Goal: Information Seeking & Learning: Learn about a topic

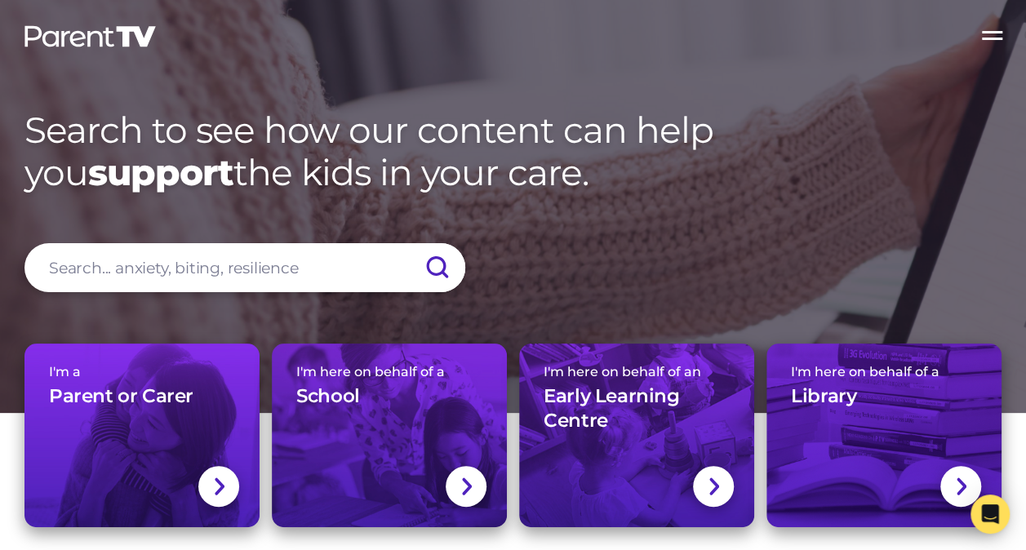
click at [413, 367] on span "I'm here on behalf of a" at bounding box center [389, 372] width 186 height 16
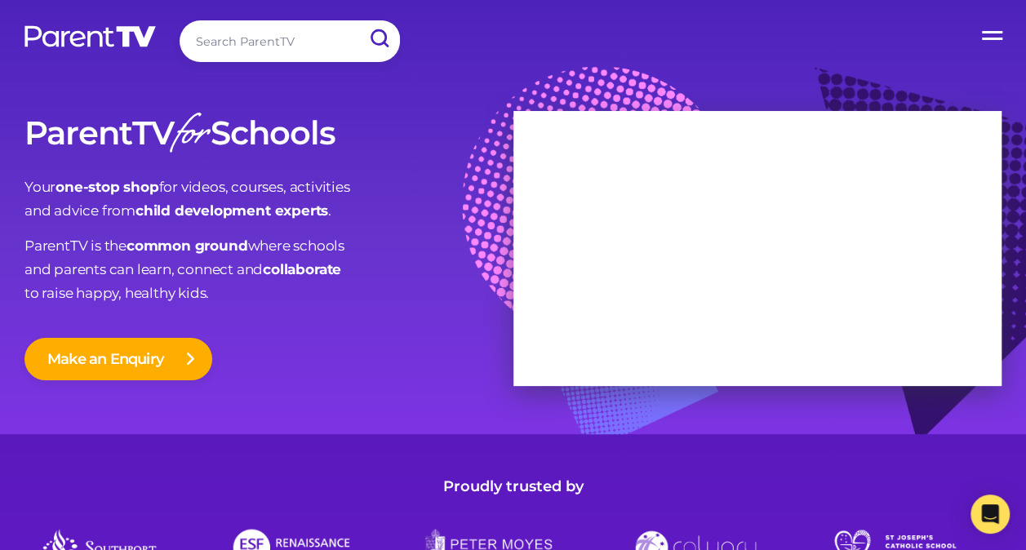
click at [90, 36] on img at bounding box center [90, 36] width 135 height 24
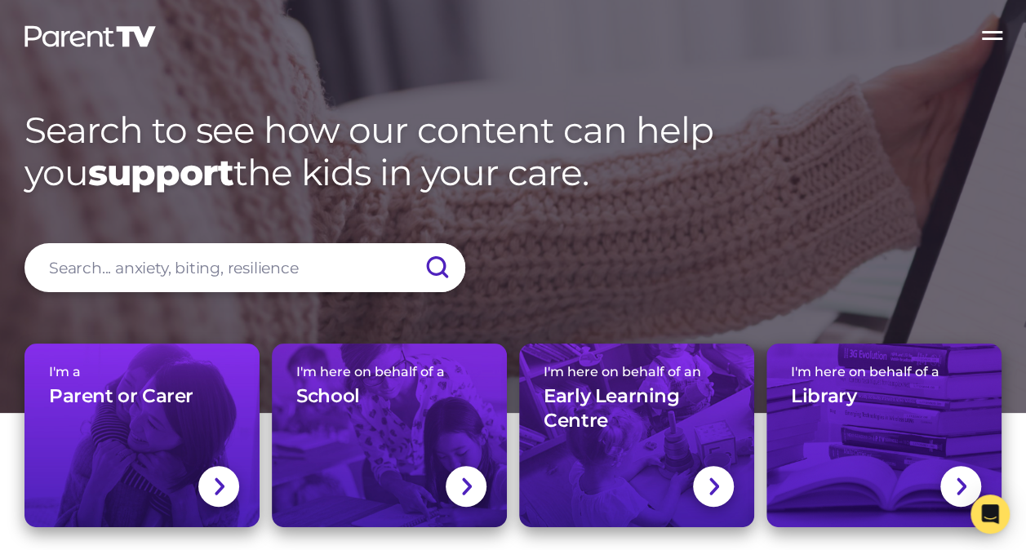
click at [982, 47] on label "Open Menu" at bounding box center [992, 32] width 65 height 65
click at [0, 0] on input "Open Menu" at bounding box center [0, 0] width 0 height 0
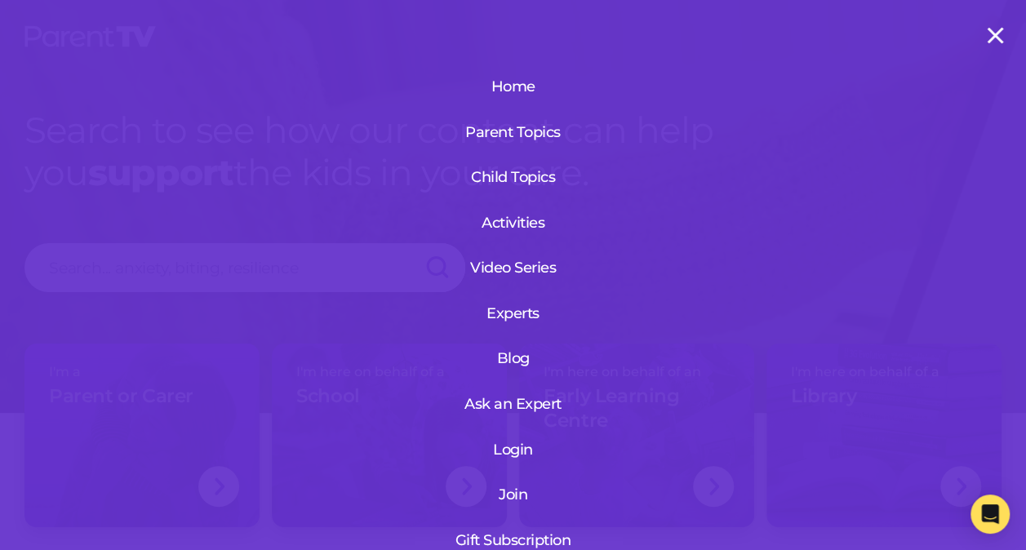
click at [517, 82] on link "Home" at bounding box center [512, 86] width 113 height 42
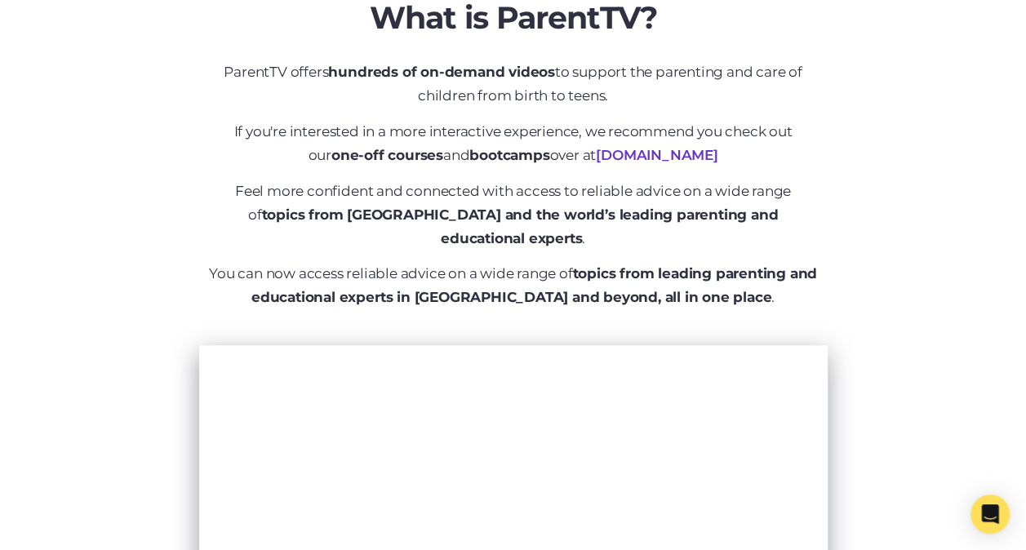
scroll to position [607, 0]
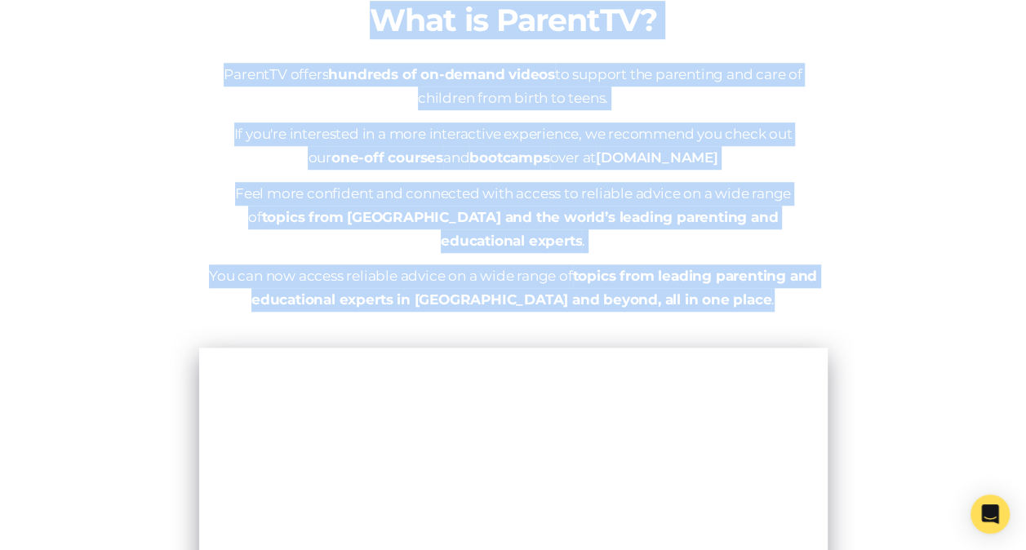
drag, startPoint x: 372, startPoint y: 29, endPoint x: 772, endPoint y: 271, distance: 467.5
click at [772, 271] on div "What is ParentTV? ParentTV offers hundreds of on-demand videos to support the p…" at bounding box center [513, 175] width 612 height 346
copy div "What is ParentTV? ParentTV offers hundreds of on-demand videos to support the p…"
